Goal: Task Accomplishment & Management: Use online tool/utility

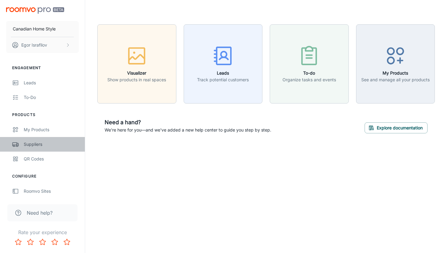
click at [40, 148] on link "Suppliers" at bounding box center [42, 144] width 85 height 15
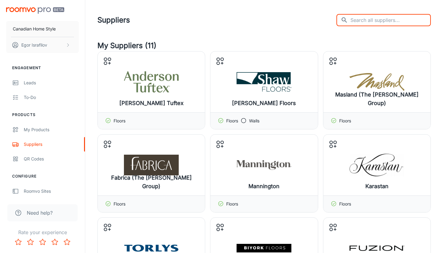
click at [412, 18] on input "text" at bounding box center [390, 20] width 80 height 12
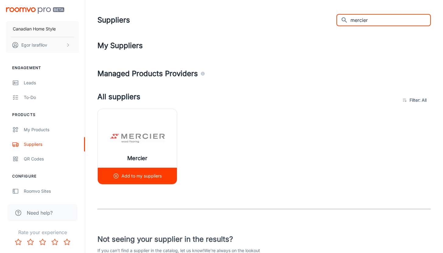
type input "mercier"
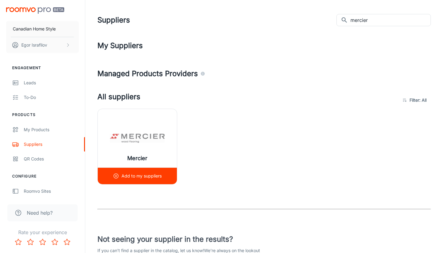
click at [138, 178] on p "Add to my suppliers" at bounding box center [141, 176] width 40 height 7
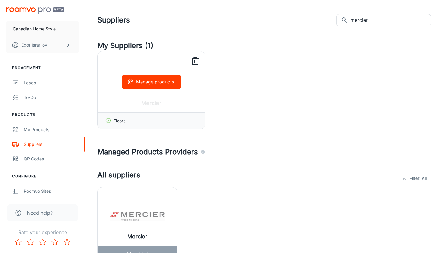
click at [150, 83] on button "Manage products" at bounding box center [151, 82] width 59 height 15
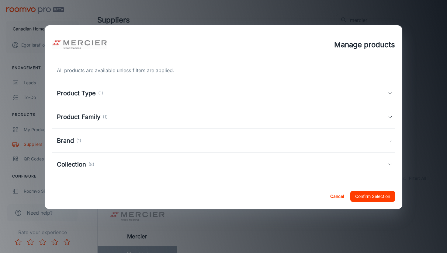
click at [124, 118] on div "Product Family (1)" at bounding box center [222, 116] width 331 height 9
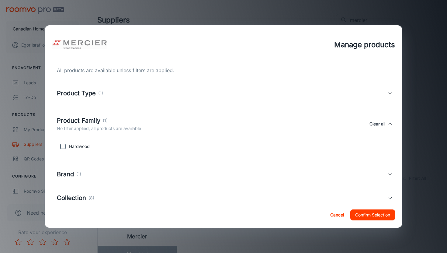
click at [168, 181] on div "Brand (1)" at bounding box center [223, 174] width 343 height 24
drag, startPoint x: 423, startPoint y: 73, endPoint x: 240, endPoint y: 126, distance: 191.2
click at [423, 73] on div "Manage products All products are available unless filters are applied. Product …" at bounding box center [223, 126] width 447 height 253
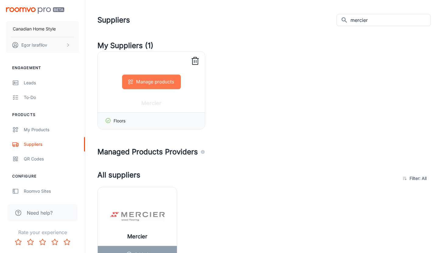
click at [142, 89] on button "Manage products" at bounding box center [151, 82] width 59 height 15
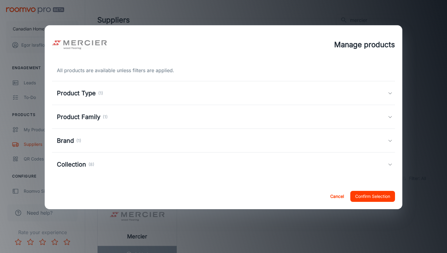
click at [85, 159] on div "Collection (8)" at bounding box center [223, 164] width 343 height 24
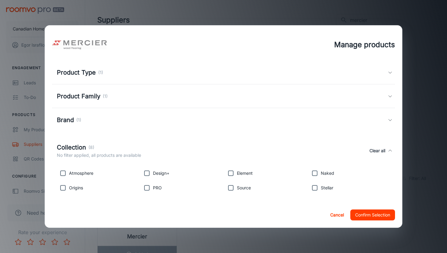
scroll to position [17, 0]
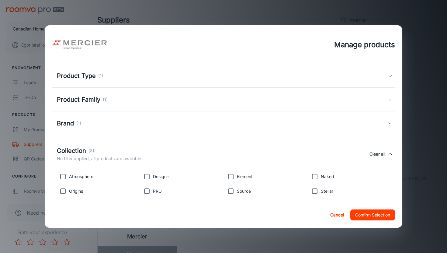
click at [23, 156] on div "Manage products All products are available unless filters are applied. Product …" at bounding box center [223, 126] width 447 height 253
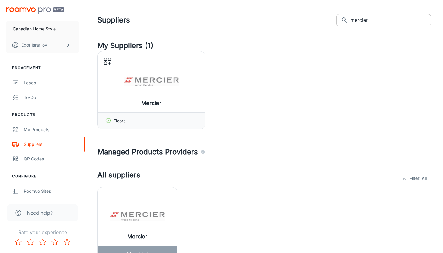
click at [391, 25] on input "mercier" at bounding box center [390, 20] width 80 height 12
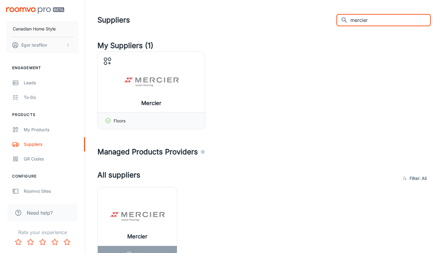
click at [391, 25] on input "mercier" at bounding box center [390, 20] width 80 height 12
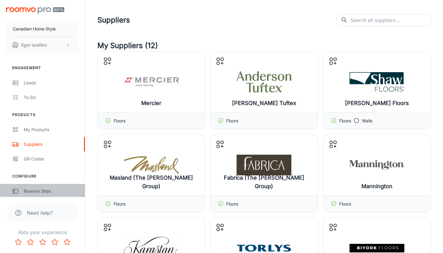
click at [38, 188] on div "Roomvo Sites" at bounding box center [51, 191] width 55 height 7
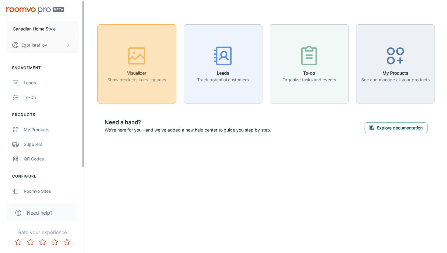
click at [143, 60] on icon "button" at bounding box center [136, 55] width 23 height 23
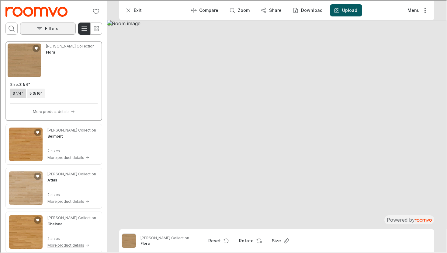
click at [41, 29] on icon "Open the filters menu" at bounding box center [39, 28] width 6 height 6
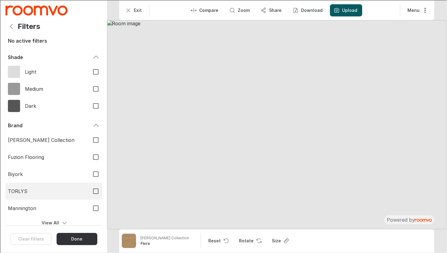
scroll to position [218, 0]
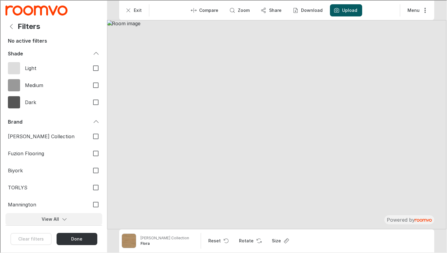
click at [44, 217] on button "View All" at bounding box center [53, 218] width 97 height 12
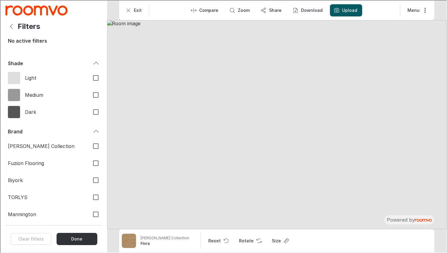
scroll to position [156, 0]
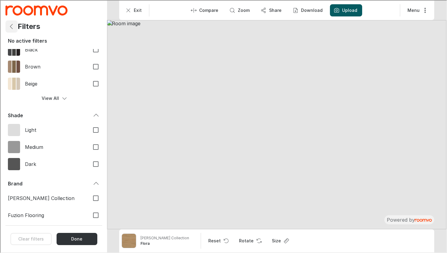
click at [11, 30] on button "Back" at bounding box center [11, 26] width 12 height 12
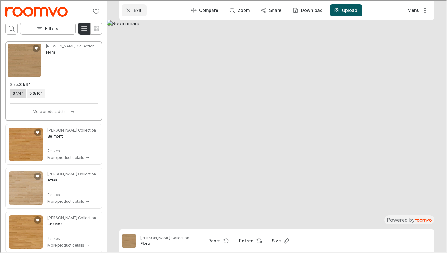
click at [129, 9] on icon "Exit" at bounding box center [128, 10] width 6 height 6
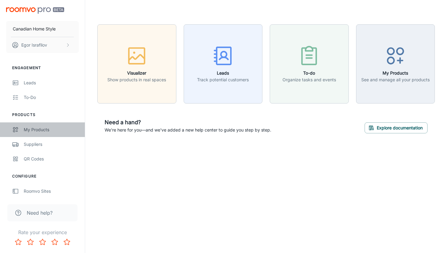
click at [47, 132] on div "My Products" at bounding box center [51, 129] width 55 height 7
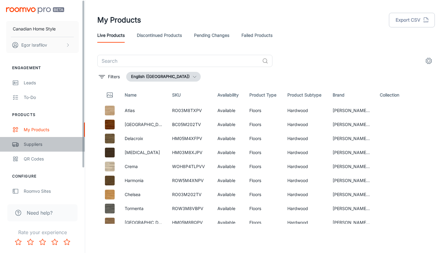
click at [40, 140] on link "Suppliers" at bounding box center [42, 144] width 85 height 15
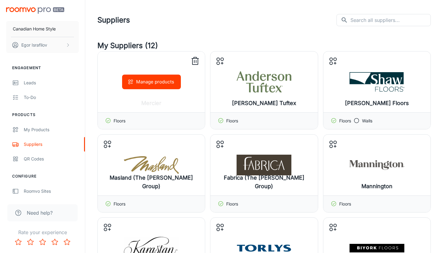
click at [108, 60] on div "Manage products" at bounding box center [151, 81] width 107 height 61
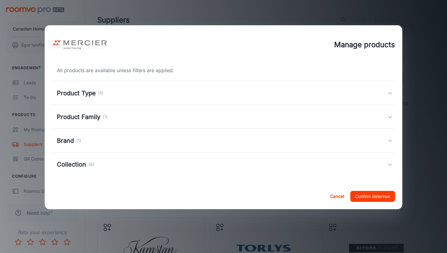
click at [86, 120] on h5 "Product Family" at bounding box center [79, 116] width 44 height 9
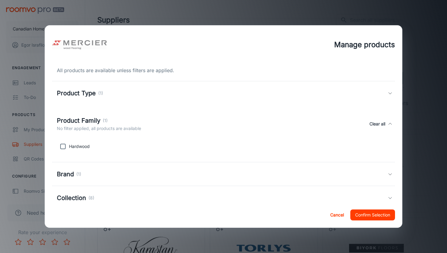
click at [87, 95] on h5 "Product Type" at bounding box center [76, 93] width 39 height 9
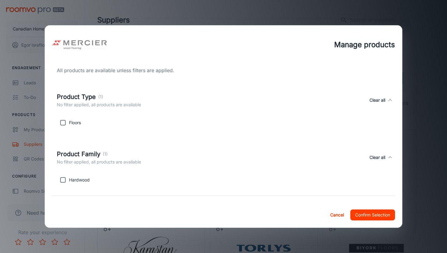
click at [7, 139] on div "Manage products All products are available unless filters are applied. Product …" at bounding box center [223, 126] width 447 height 253
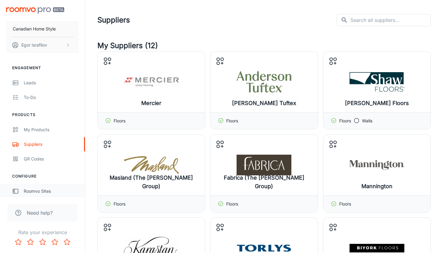
click at [42, 191] on div "Roomvo Sites" at bounding box center [51, 191] width 55 height 7
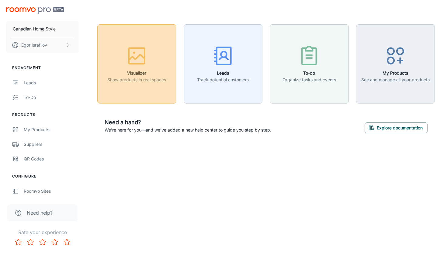
click at [135, 49] on icon "button" at bounding box center [136, 55] width 23 height 23
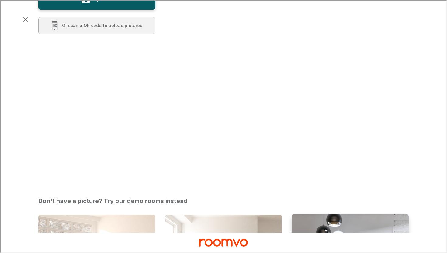
scroll to position [110, 0]
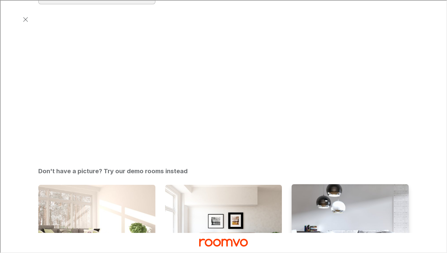
click at [333, 184] on img "Living Room" at bounding box center [350, 228] width 118 height 89
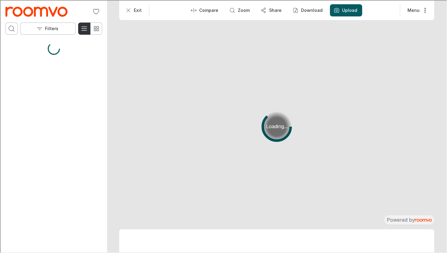
scroll to position [0, 0]
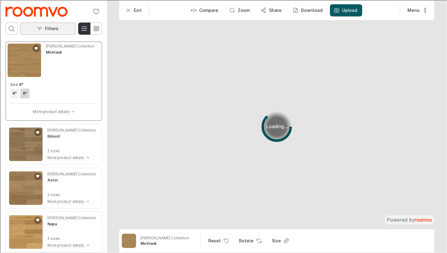
click at [63, 30] on button "Filters" at bounding box center [47, 28] width 56 height 12
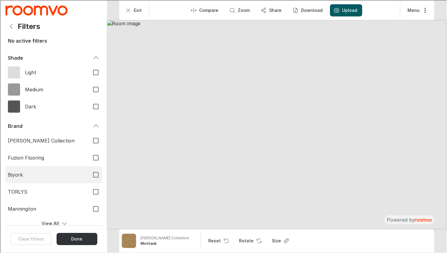
scroll to position [218, 0]
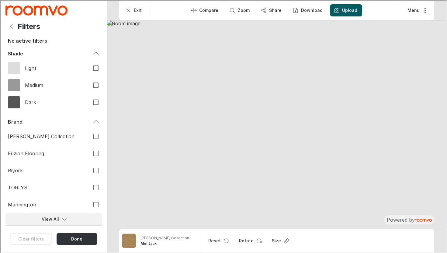
click at [35, 219] on button "View All" at bounding box center [53, 218] width 97 height 12
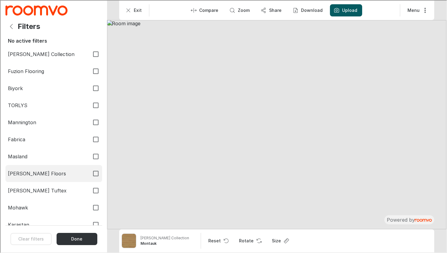
scroll to position [264, 0]
